Goal: Task Accomplishment & Management: Complete application form

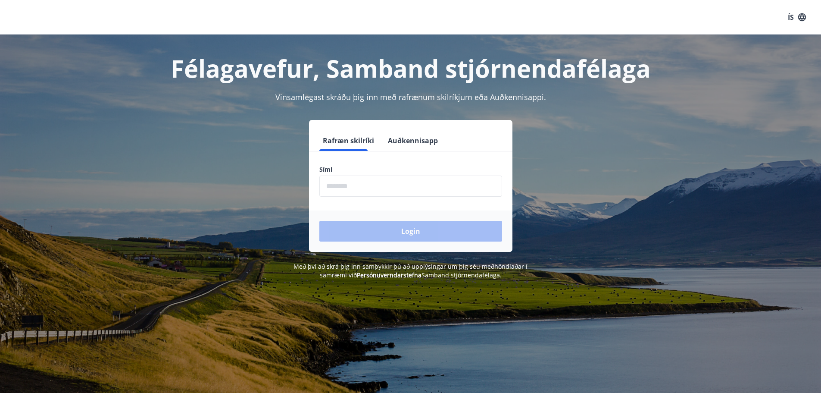
click at [424, 190] on input "phone" at bounding box center [410, 185] width 183 height 21
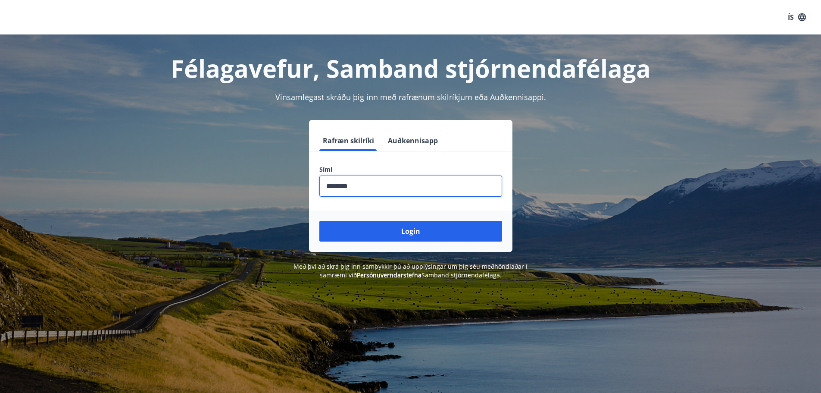
type input "********"
click at [319, 221] on button "Login" at bounding box center [410, 231] width 183 height 21
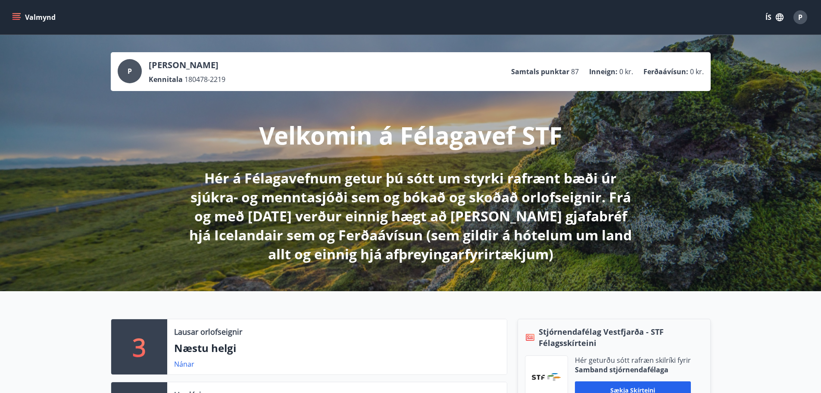
click at [19, 17] on icon "menu" at bounding box center [16, 17] width 9 height 1
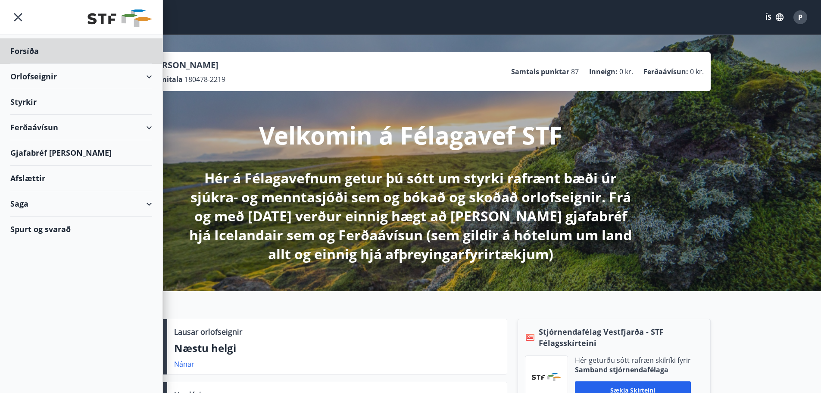
click at [24, 64] on div "Styrkir" at bounding box center [81, 50] width 142 height 25
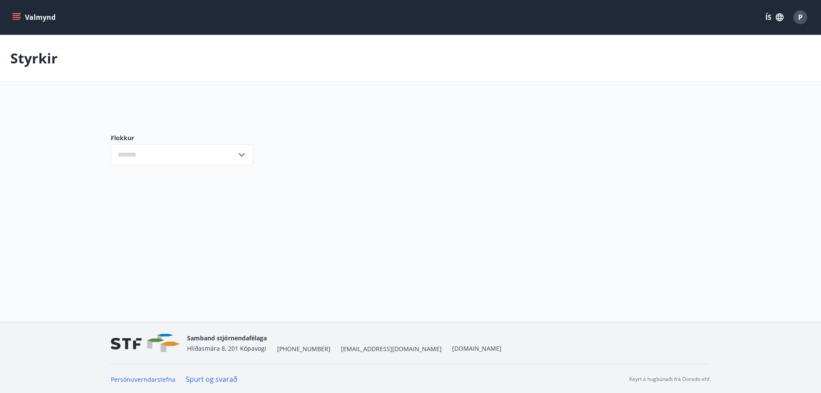
type input "***"
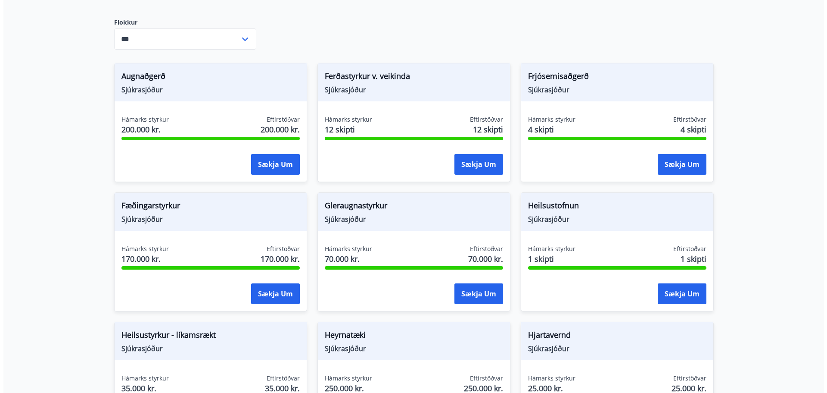
scroll to position [172, 0]
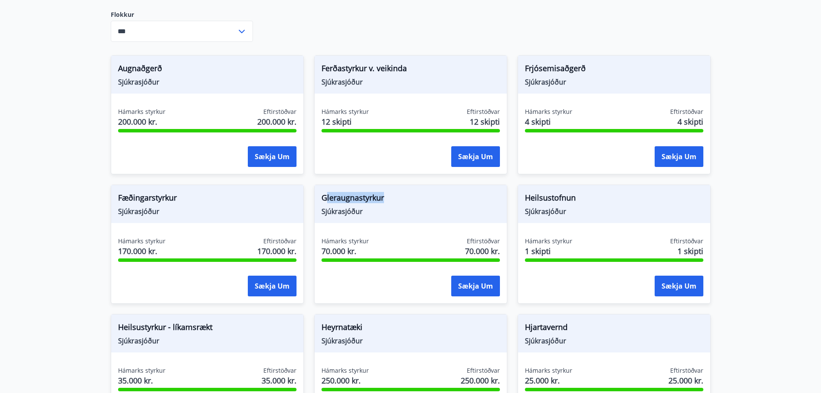
drag, startPoint x: 326, startPoint y: 199, endPoint x: 384, endPoint y: 200, distance: 57.3
click at [384, 200] on span "Gleraugnastyrkur" at bounding box center [411, 199] width 178 height 15
click at [481, 282] on button "Sækja um" at bounding box center [475, 285] width 49 height 21
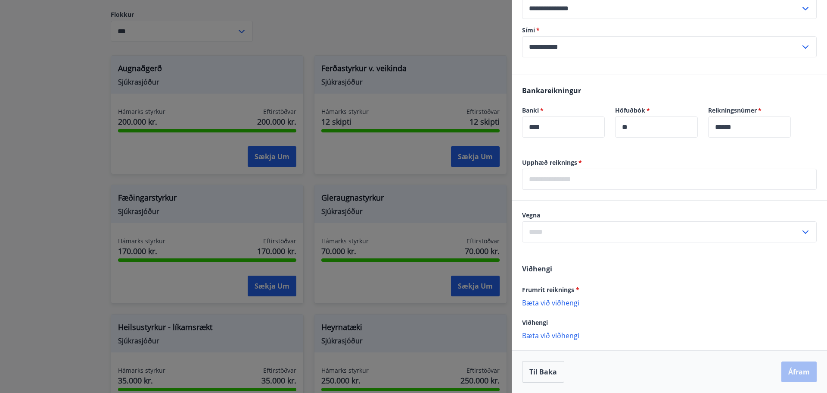
click at [600, 180] on input "text" at bounding box center [669, 179] width 295 height 21
click at [684, 199] on div "Upphæð reiknings   * ​" at bounding box center [669, 179] width 315 height 42
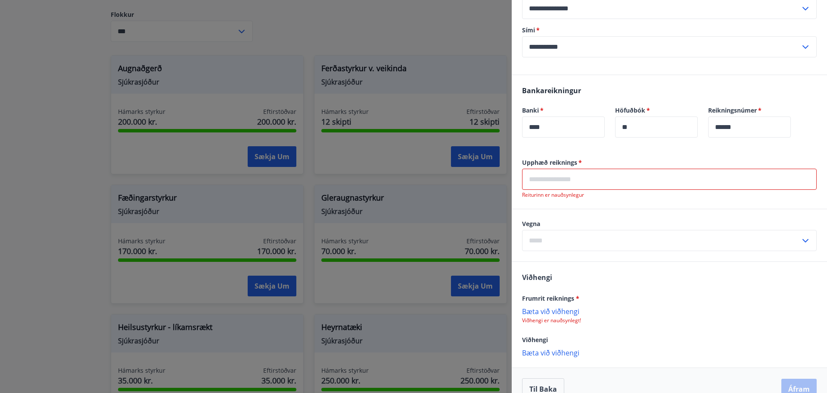
click at [771, 222] on label "Vegna" at bounding box center [669, 223] width 295 height 9
click at [802, 240] on icon at bounding box center [806, 240] width 10 height 10
click at [696, 252] on li "Gleraugu" at bounding box center [670, 259] width 294 height 16
type input "********"
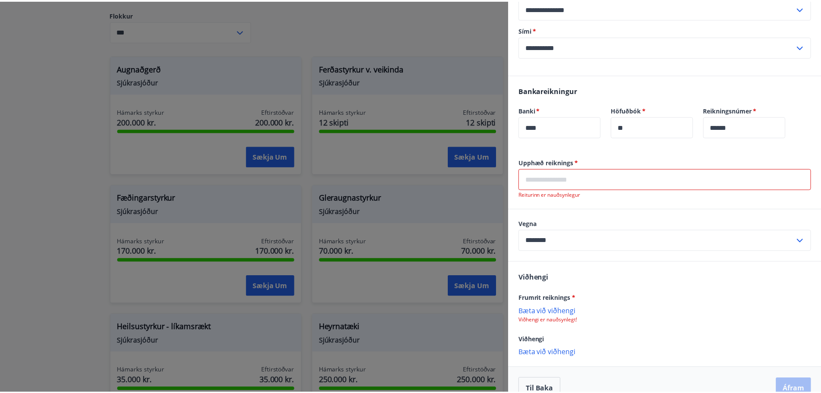
scroll to position [190, 0]
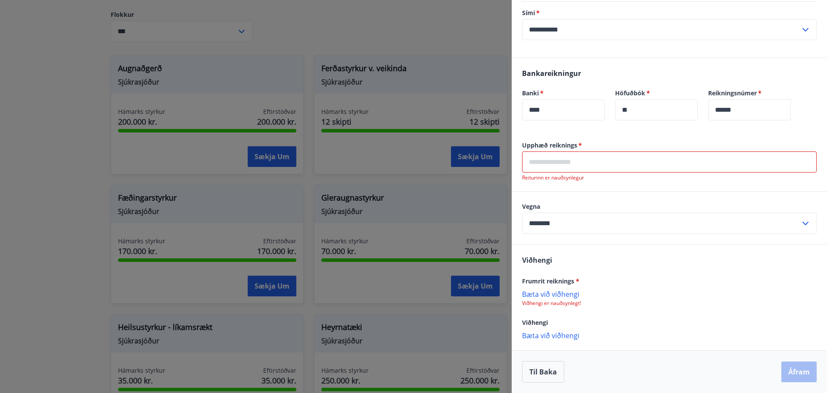
click at [562, 296] on p "Bæta við viðhengi" at bounding box center [669, 293] width 295 height 9
click at [559, 163] on input "text" at bounding box center [669, 161] width 295 height 21
click at [734, 137] on div "Bankareikningur Banki   * **** ​ Höfuðbók   * ** ​ Reikningsnúmer   * ****** ​" at bounding box center [669, 99] width 315 height 83
click at [598, 220] on input "********" at bounding box center [661, 222] width 278 height 21
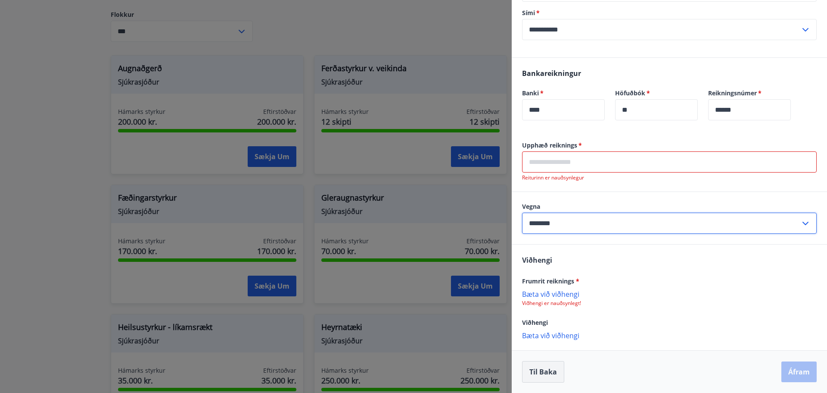
click at [541, 373] on button "Til baka" at bounding box center [543, 372] width 42 height 22
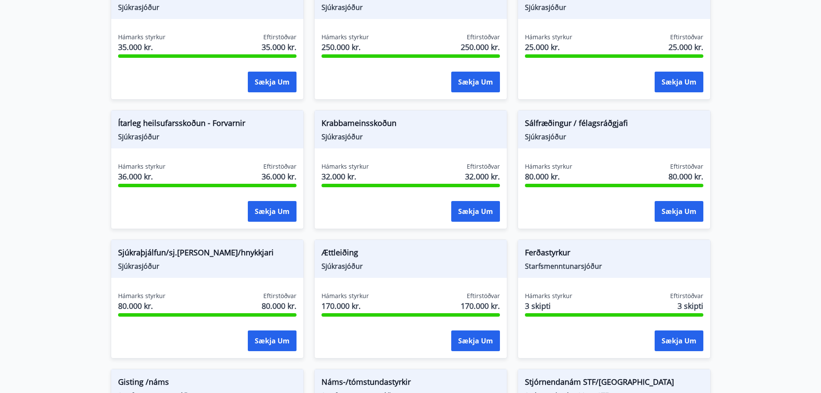
scroll to position [517, 0]
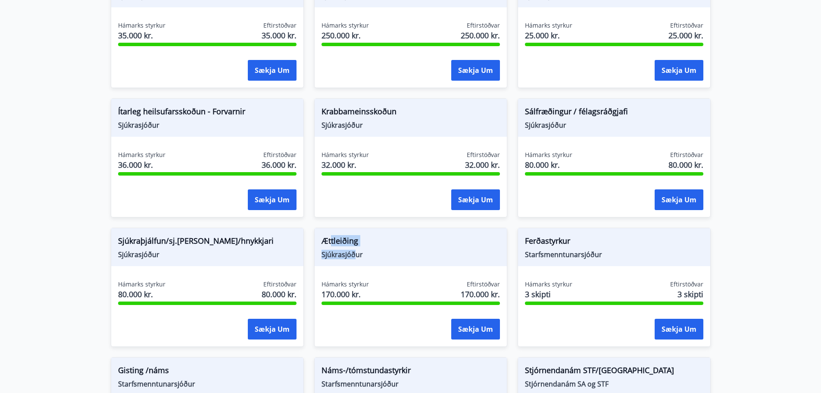
drag, startPoint x: 330, startPoint y: 234, endPoint x: 355, endPoint y: 251, distance: 30.1
click at [355, 251] on div "Ættleiðing Sjúkrasjóður" at bounding box center [411, 247] width 192 height 38
click at [355, 251] on span "Sjúkrasjóður" at bounding box center [411, 254] width 178 height 9
drag, startPoint x: 358, startPoint y: 263, endPoint x: 331, endPoint y: 232, distance: 41.6
click at [331, 232] on div "Ættleiðing Sjúkrasjóður" at bounding box center [411, 247] width 192 height 38
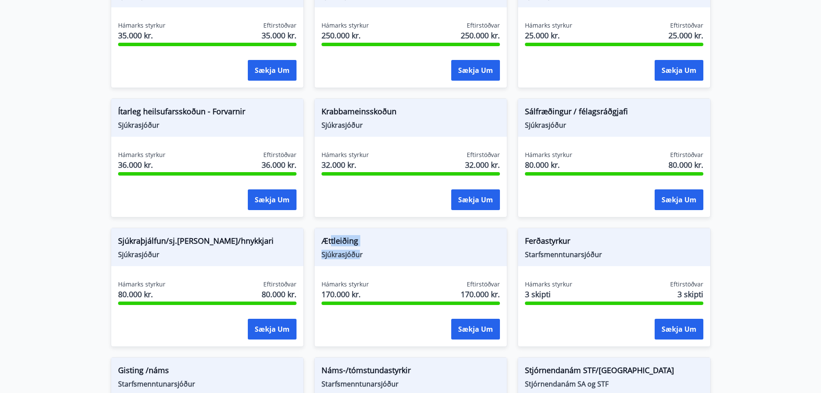
click at [330, 232] on div "Ættleiðing Sjúkrasjóður" at bounding box center [411, 247] width 192 height 38
drag, startPoint x: 326, startPoint y: 236, endPoint x: 358, endPoint y: 244, distance: 32.3
click at [358, 244] on span "Ættleiðing" at bounding box center [411, 242] width 178 height 15
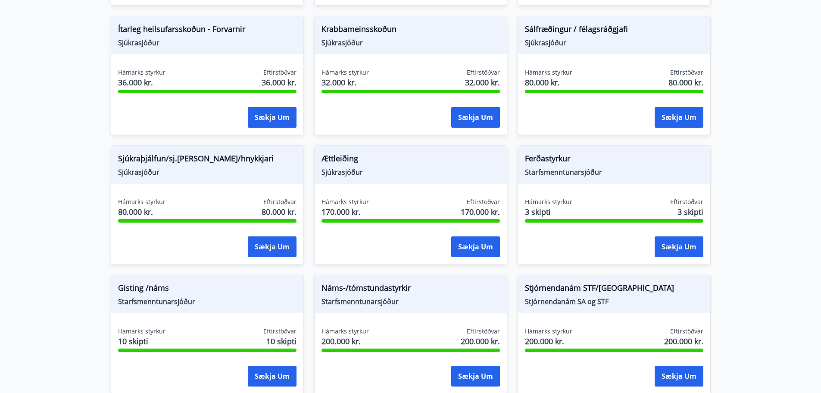
scroll to position [603, 0]
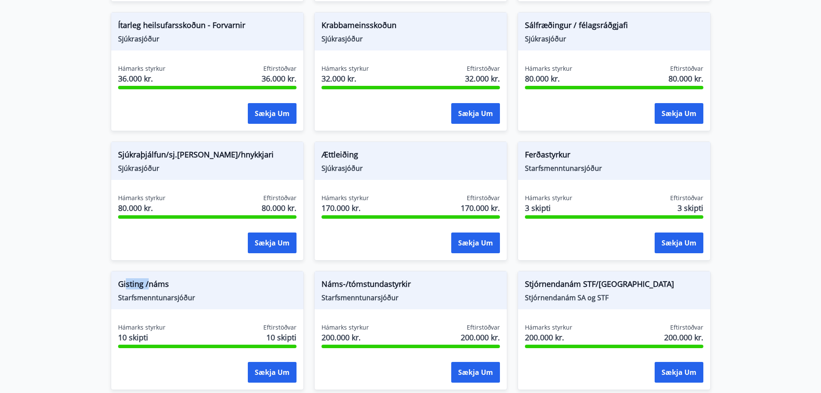
drag, startPoint x: 126, startPoint y: 286, endPoint x: 150, endPoint y: 287, distance: 23.3
click at [150, 287] on span "Gisting /náms" at bounding box center [207, 285] width 178 height 15
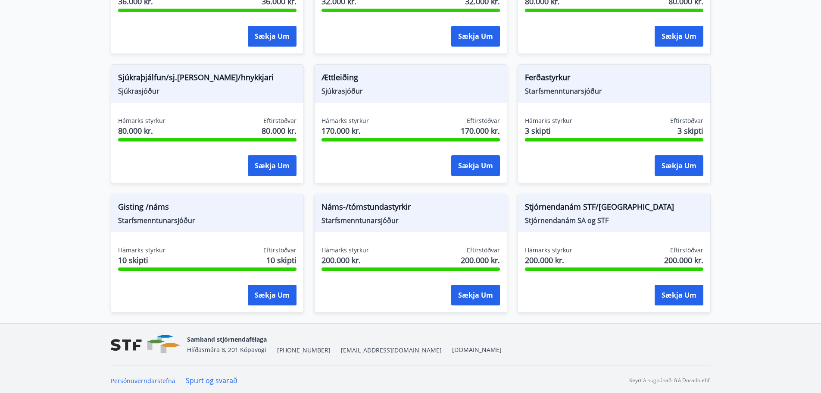
scroll to position [683, 0]
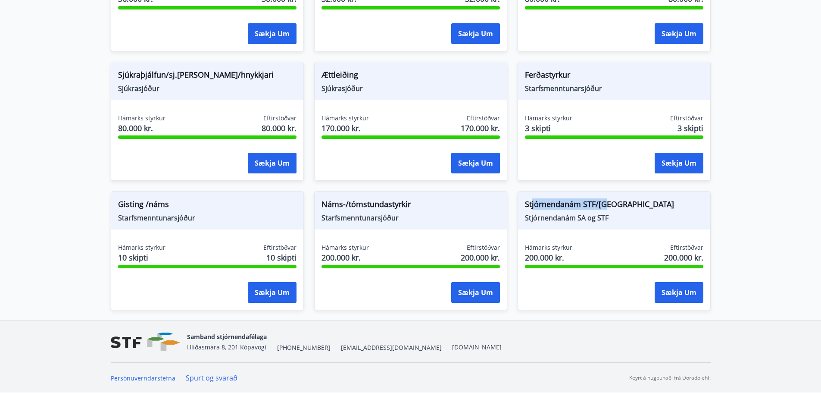
drag, startPoint x: 531, startPoint y: 208, endPoint x: 606, endPoint y: 203, distance: 75.6
click at [606, 203] on span "Stjórnendanám STF/[GEOGRAPHIC_DATA]" at bounding box center [614, 205] width 178 height 15
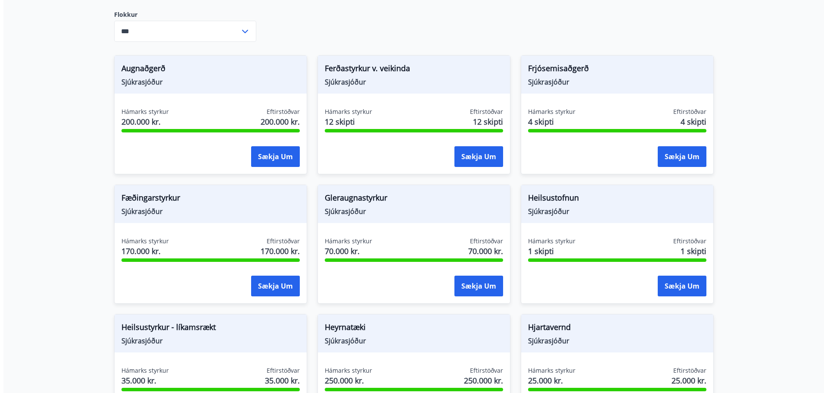
scroll to position [0, 0]
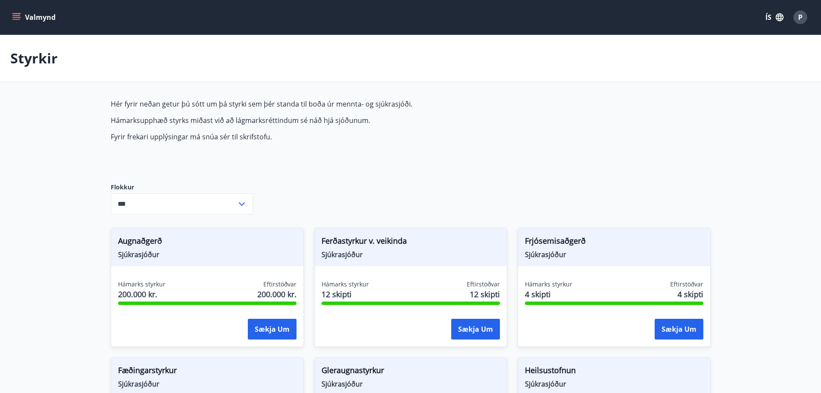
click at [12, 22] on button "Valmynd" at bounding box center [34, 17] width 49 height 16
click at [799, 25] on button "P" at bounding box center [800, 17] width 21 height 21
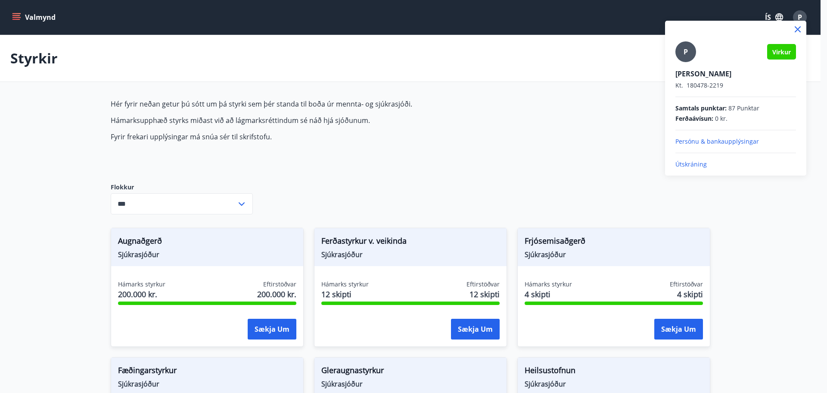
click at [695, 167] on p "Útskráning" at bounding box center [736, 164] width 121 height 9
